Goal: Task Accomplishment & Management: Manage account settings

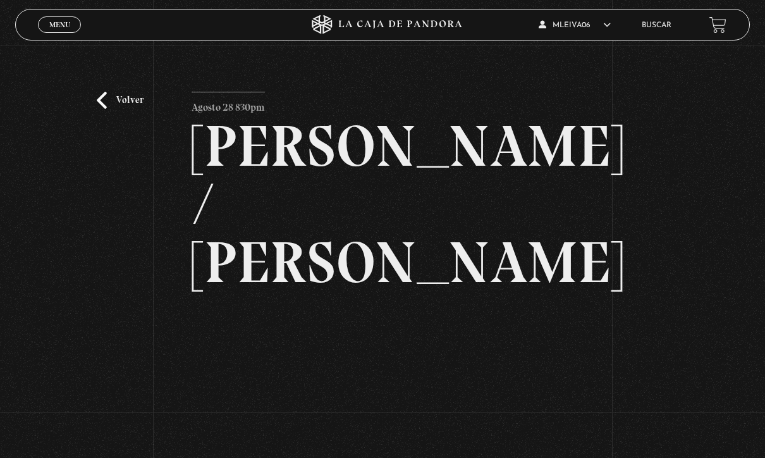
click at [56, 19] on link "Menu Cerrar" at bounding box center [59, 24] width 43 height 16
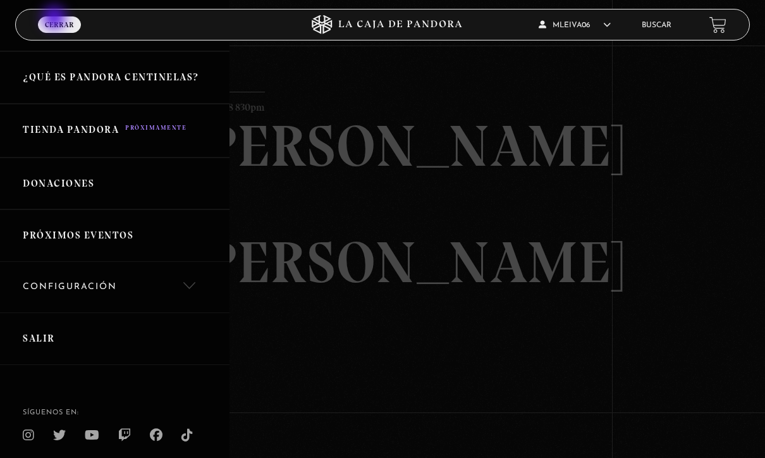
scroll to position [255, 0]
click at [40, 327] on link "Salir" at bounding box center [115, 339] width 230 height 53
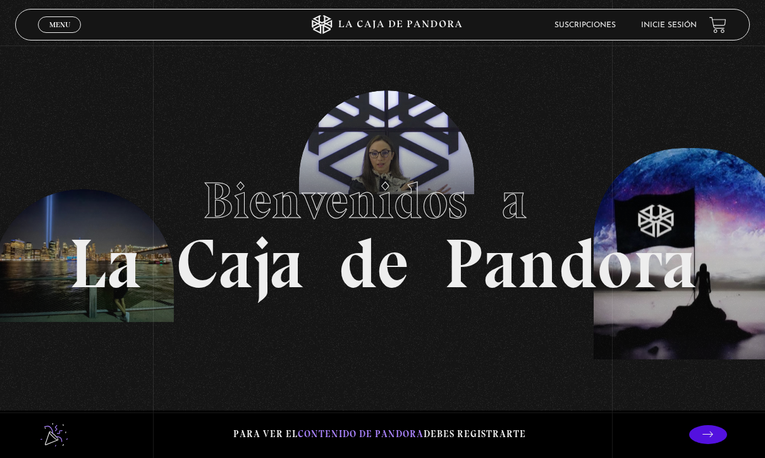
click at [64, 23] on span "Menu" at bounding box center [59, 25] width 21 height 8
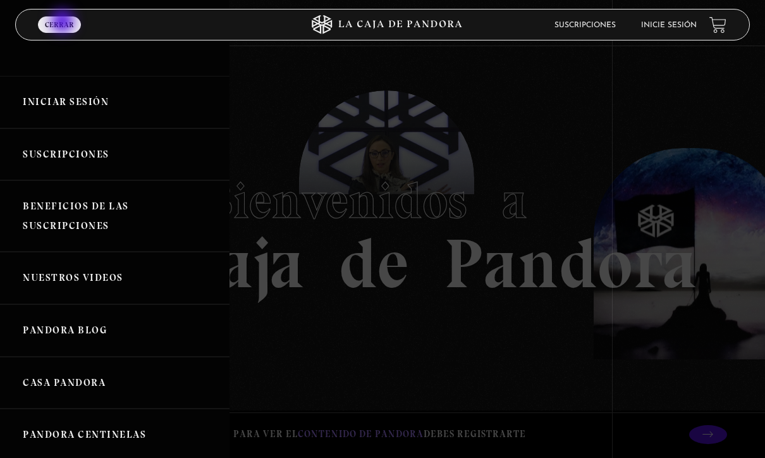
click at [93, 96] on link "Iniciar Sesión" at bounding box center [115, 102] width 230 height 53
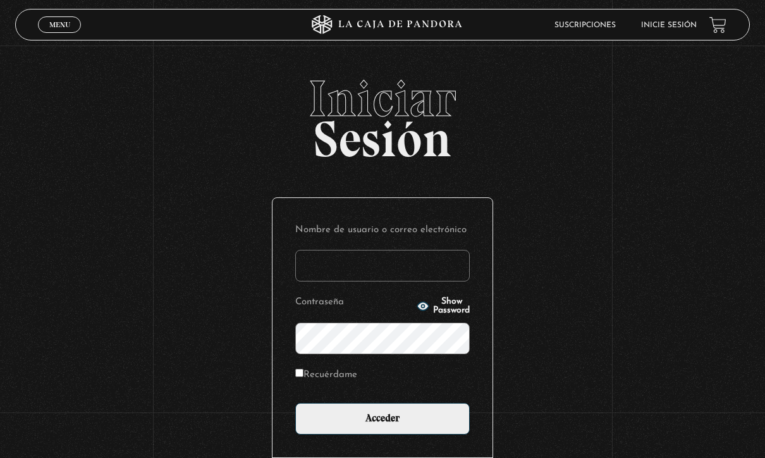
click at [352, 272] on input "Nombre de usuario o correo electrónico" at bounding box center [382, 266] width 175 height 32
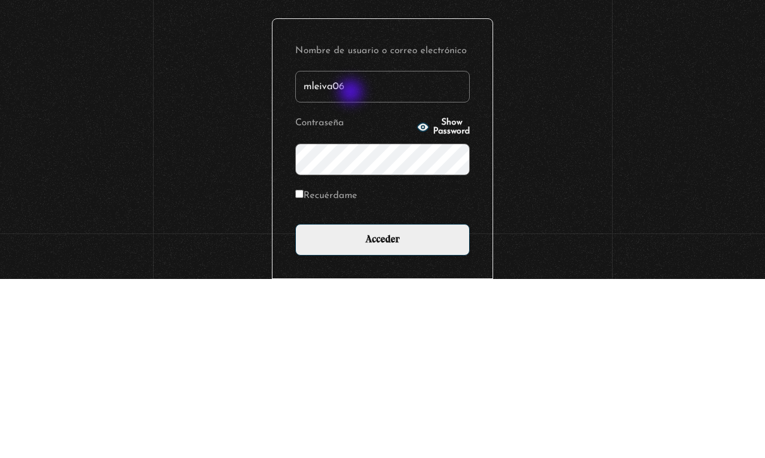
type input "mleiva06"
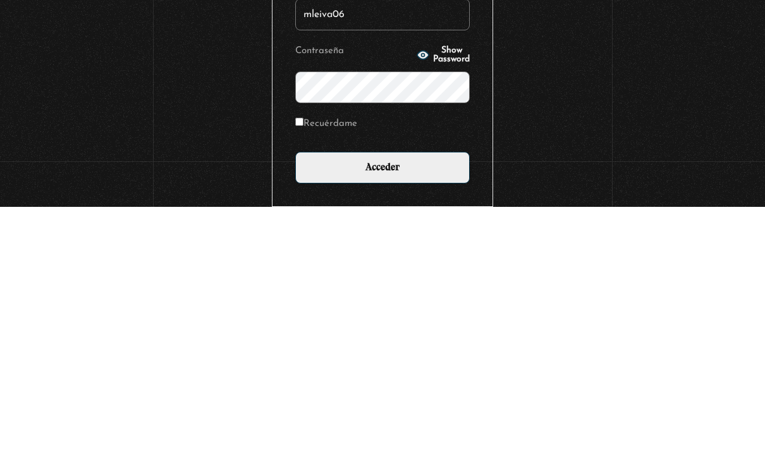
click at [426, 403] on input "Acceder" at bounding box center [382, 419] width 175 height 32
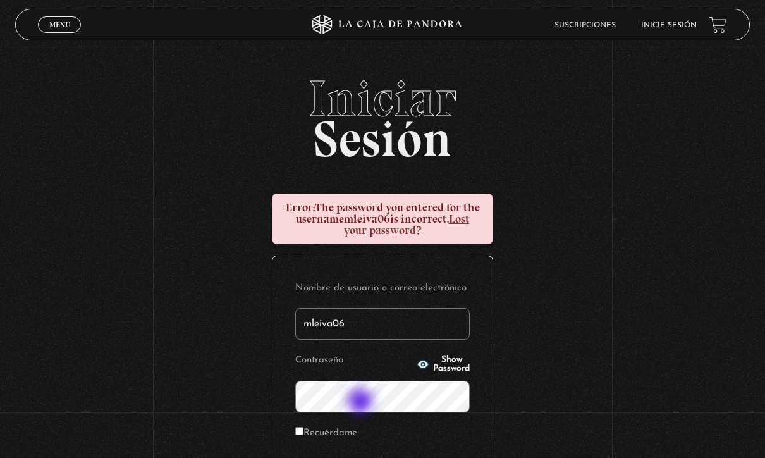
scroll to position [38, 0]
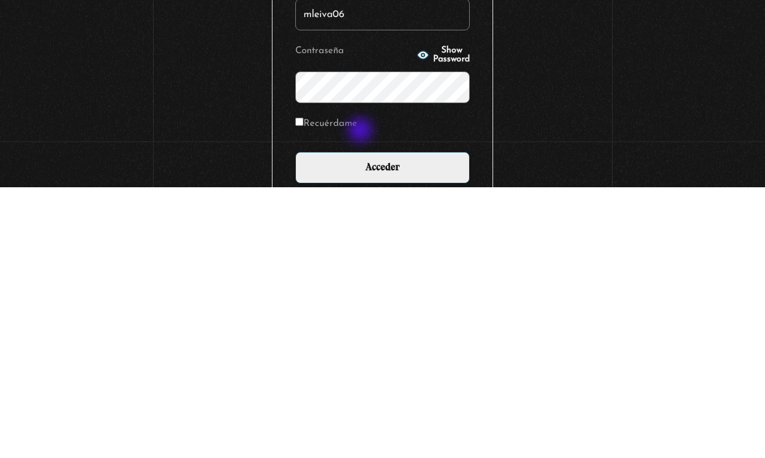
click at [407, 423] on input "Acceder" at bounding box center [382, 439] width 175 height 32
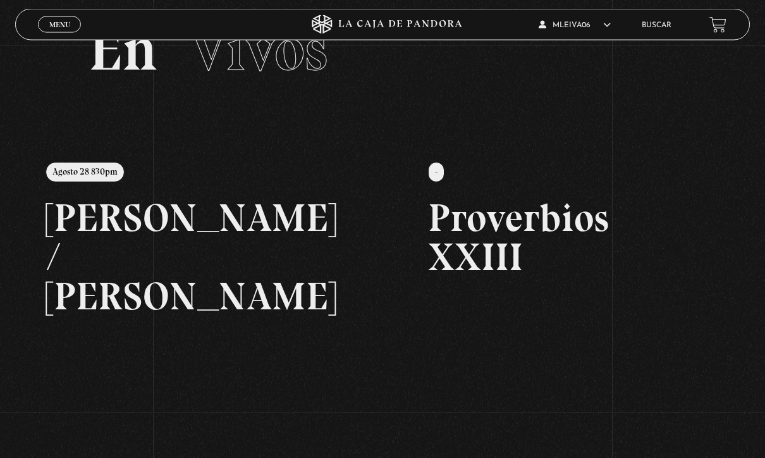
scroll to position [58, 0]
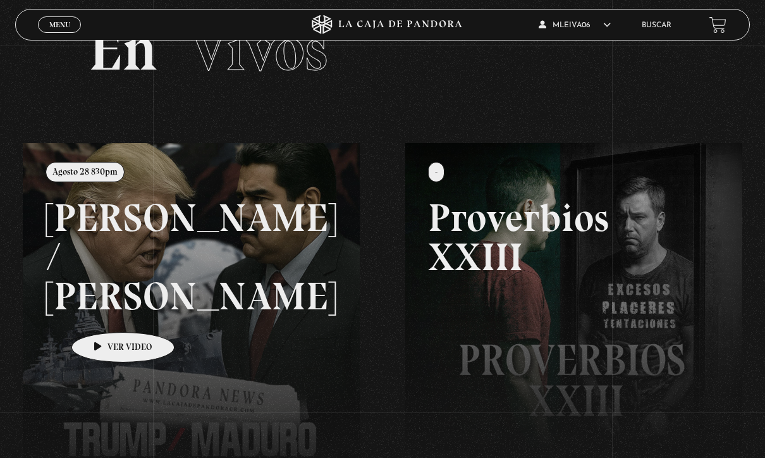
click at [103, 316] on link at bounding box center [405, 372] width 765 height 458
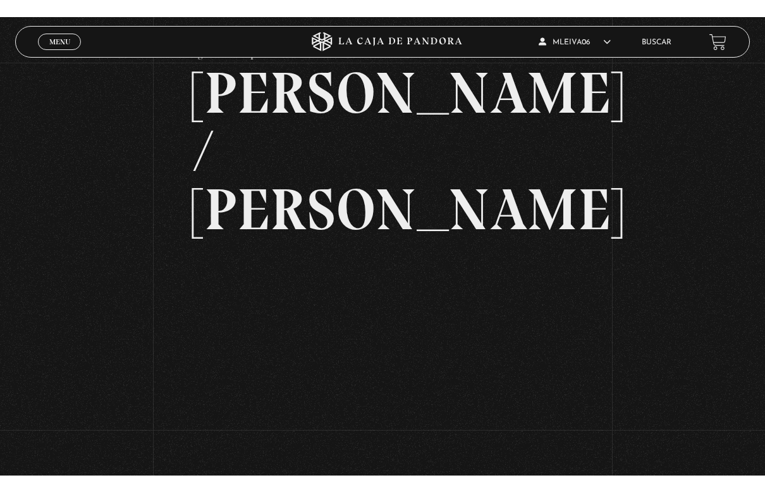
scroll to position [15, 0]
